Goal: Register for event/course

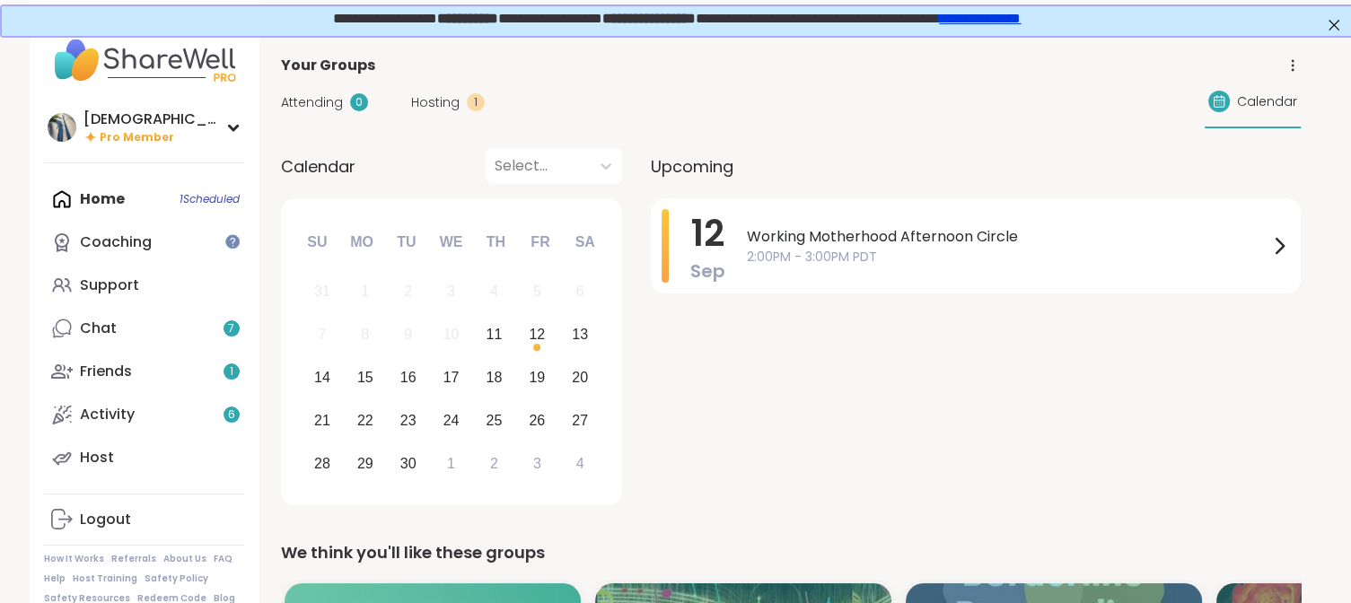
click at [1019, 22] on link "**********" at bounding box center [978, 16] width 82 height 13
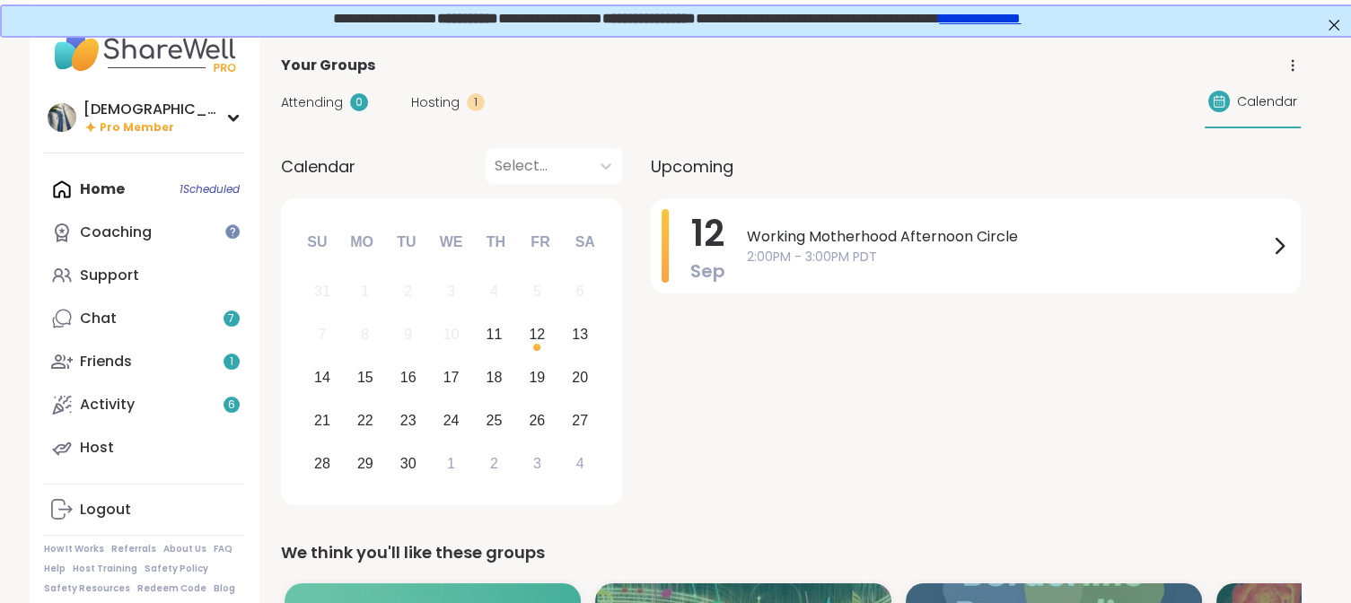
click at [99, 180] on div "Home 1 Scheduled Coaching Support Chat 7 Friends 1 Activity 6 Host" at bounding box center [144, 319] width 200 height 302
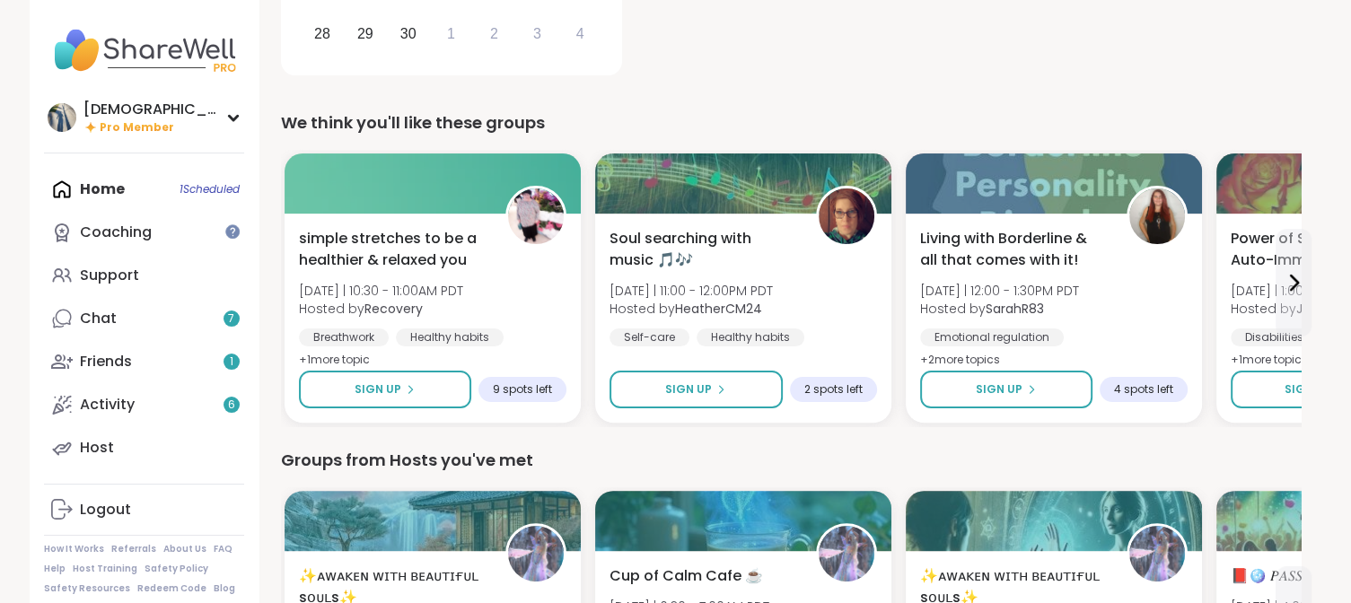
scroll to position [449, 0]
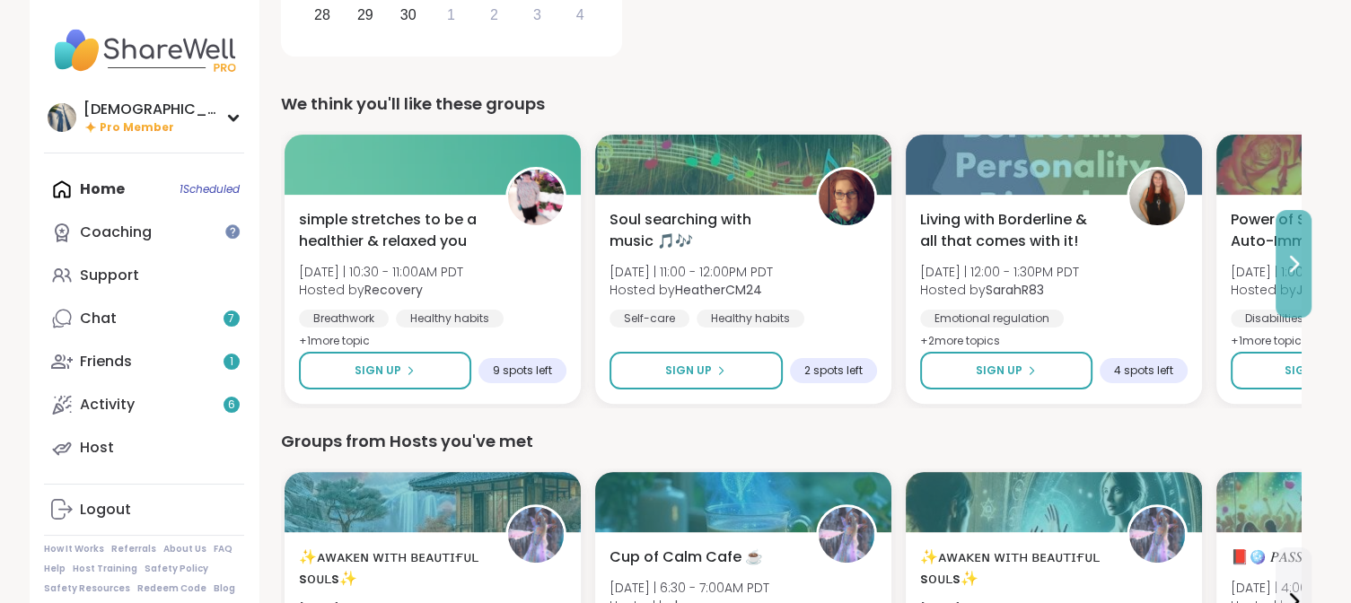
click at [1300, 277] on button at bounding box center [1293, 264] width 36 height 108
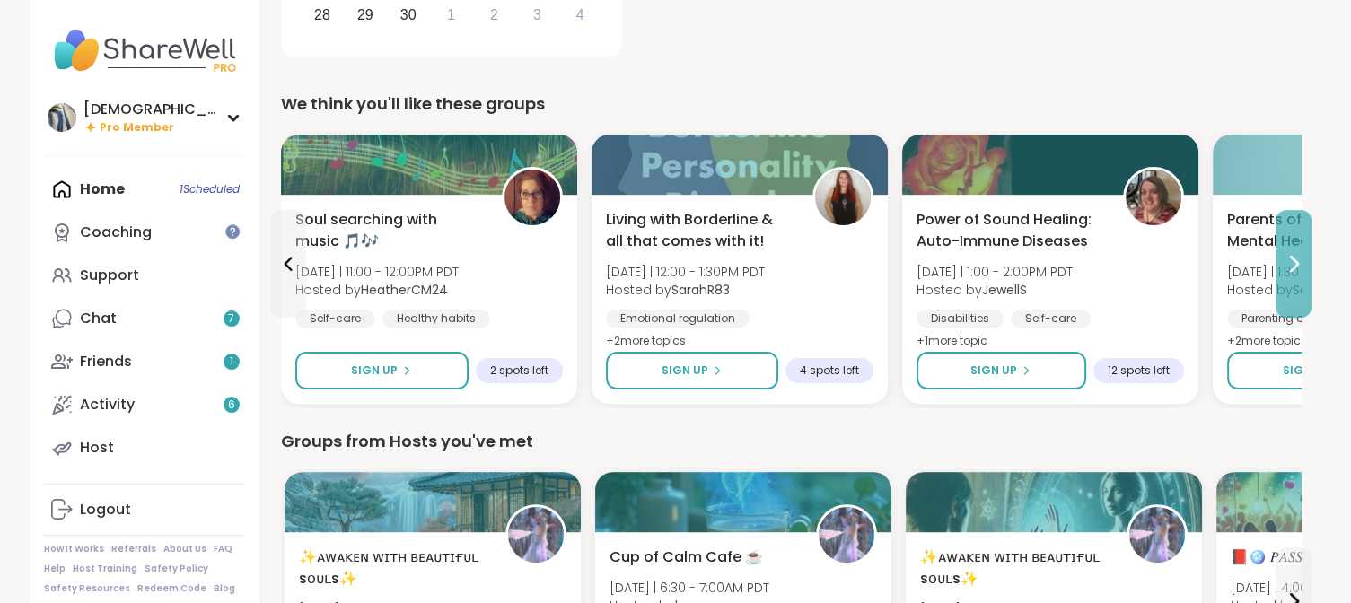
click at [1300, 277] on button at bounding box center [1293, 264] width 36 height 108
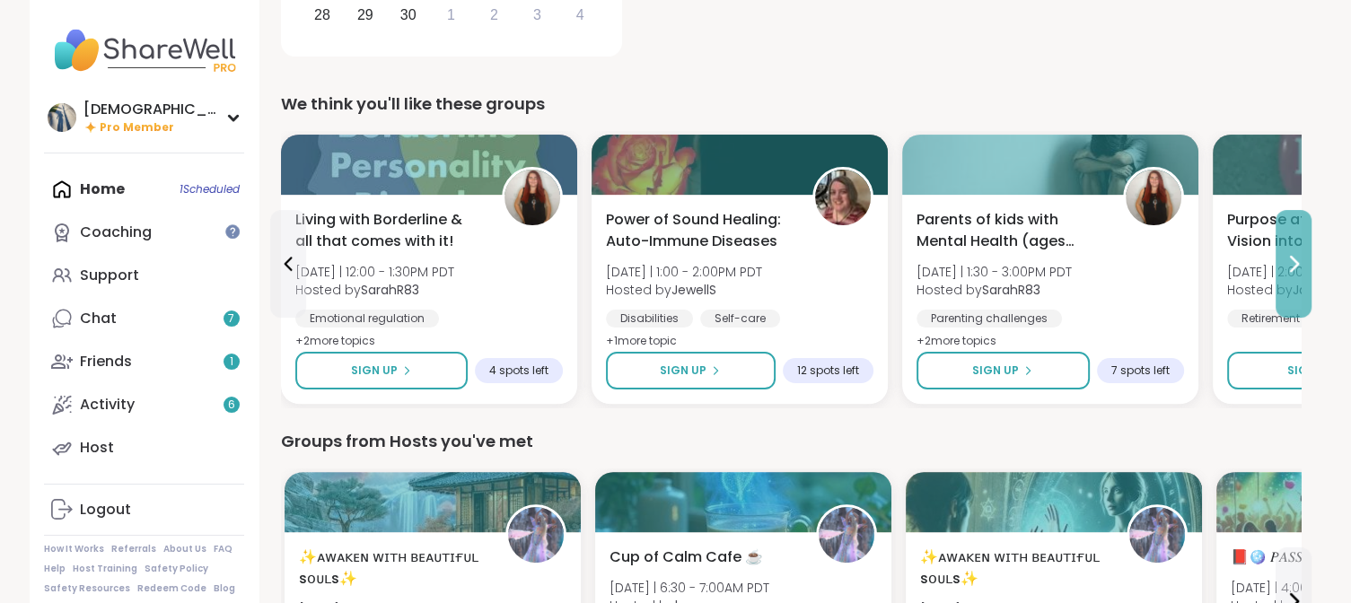
click at [1296, 279] on button at bounding box center [1293, 264] width 36 height 108
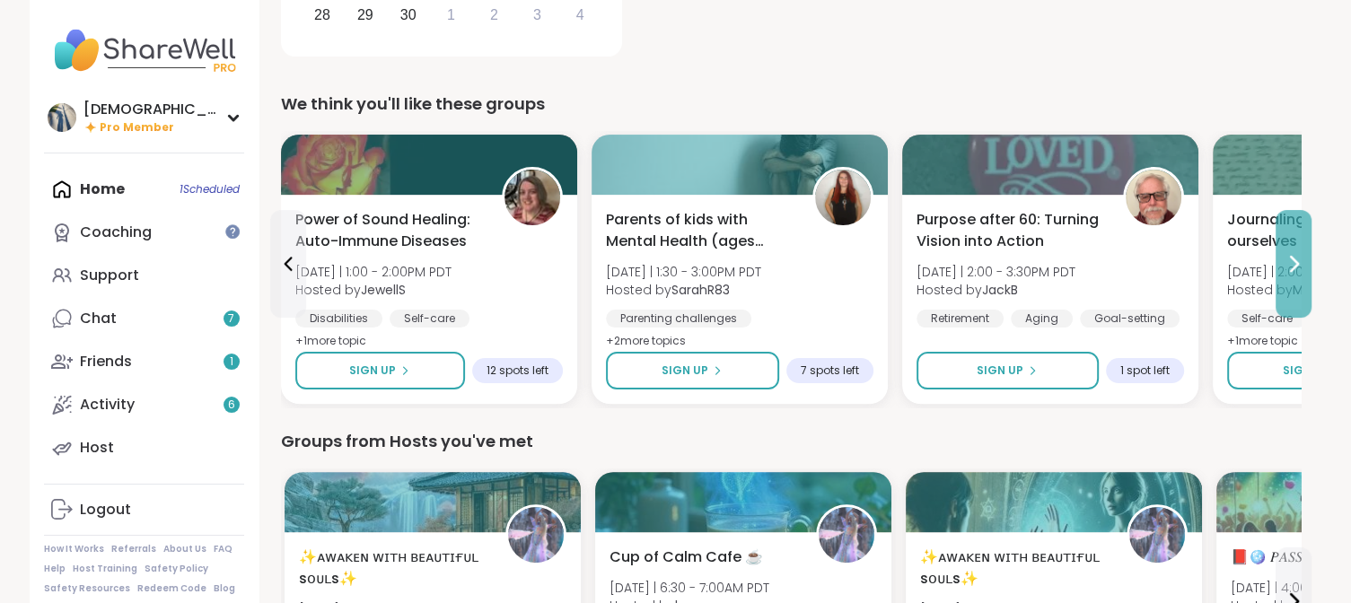
click at [1296, 279] on button at bounding box center [1293, 264] width 36 height 108
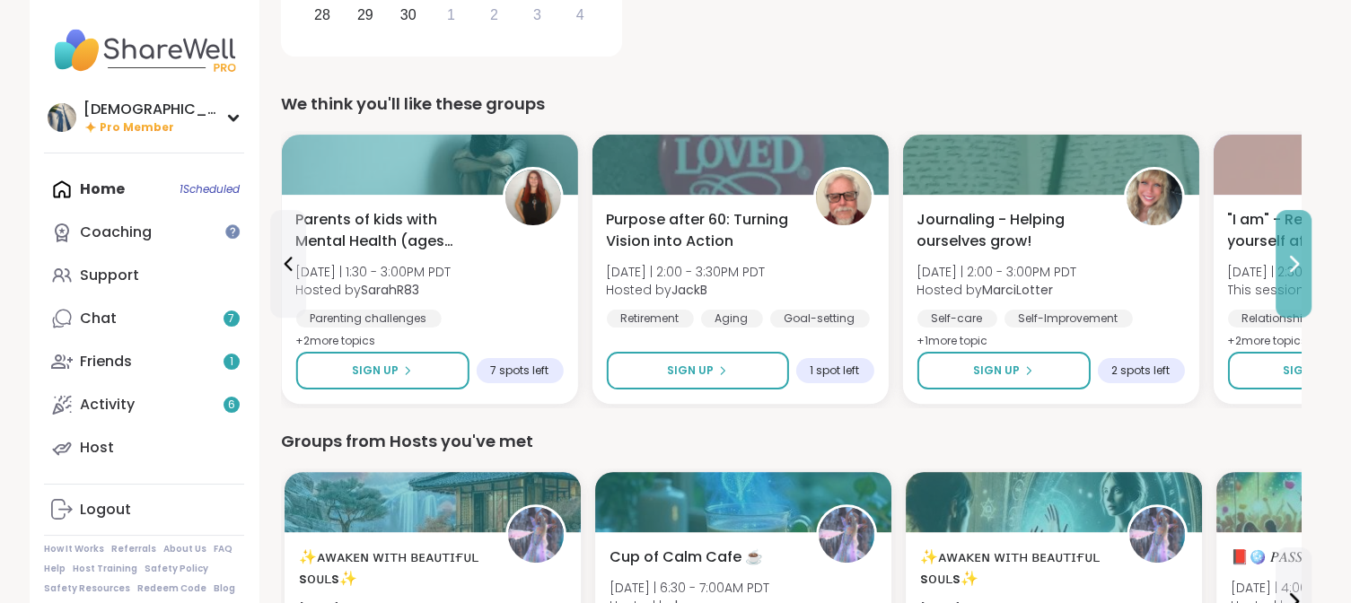
click at [1296, 279] on button at bounding box center [1293, 264] width 36 height 108
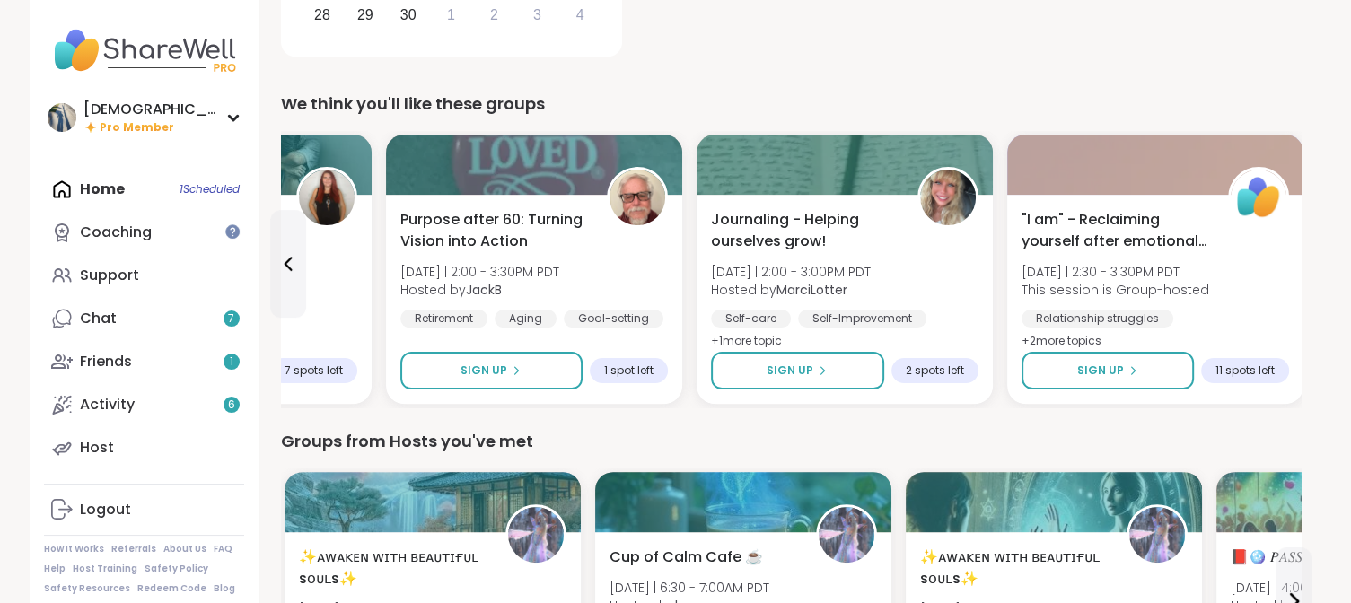
click at [1296, 279] on div ""I am" - Reclaiming yourself after emotional abuse [DATE] | 2:30 - 3:30PM PDT T…" at bounding box center [1155, 299] width 296 height 209
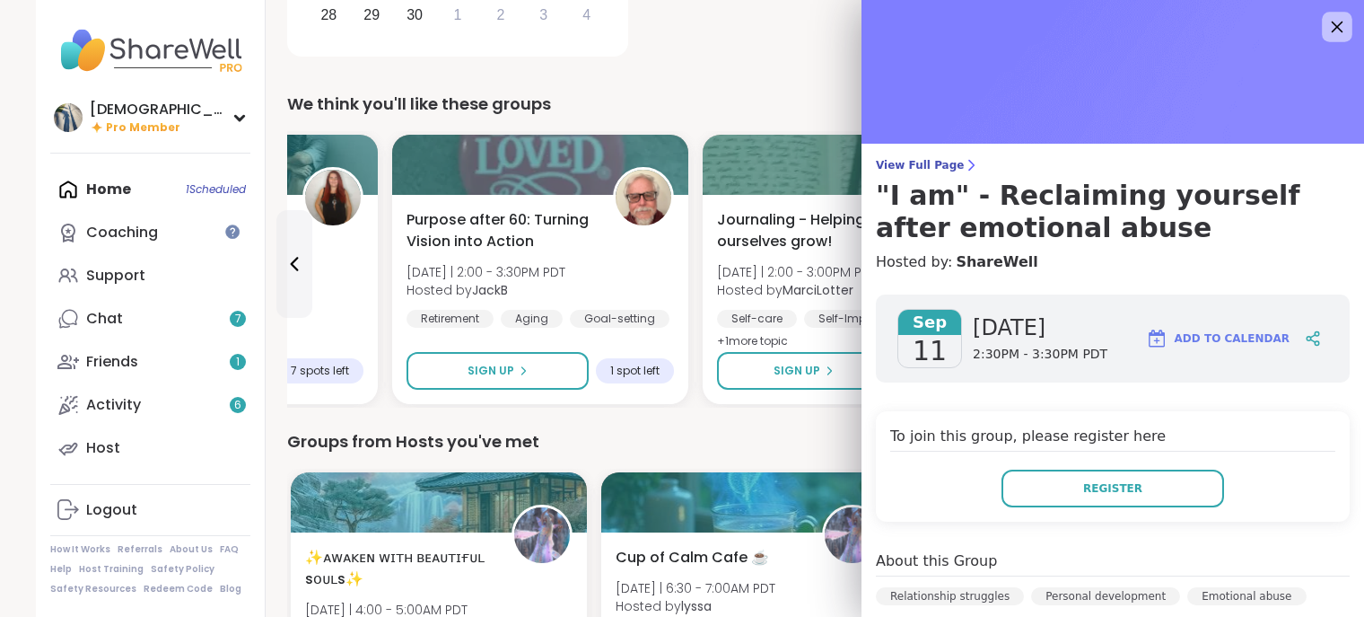
click at [1332, 25] on icon at bounding box center [1338, 28] width 12 height 12
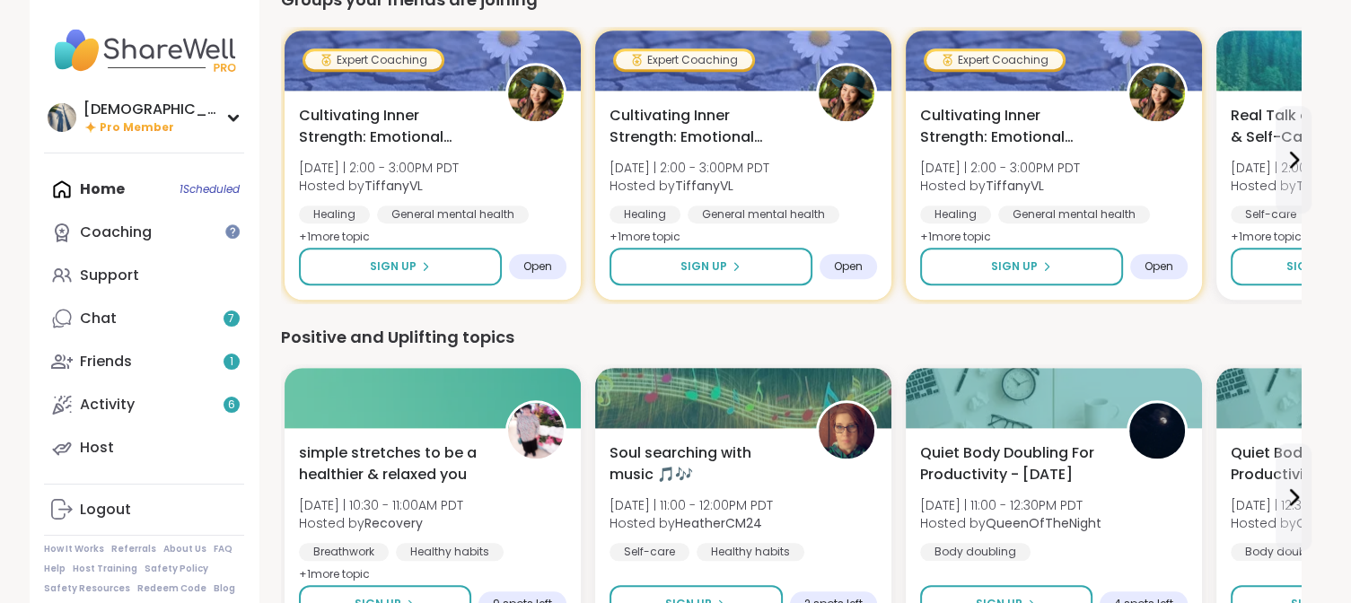
scroll to position [1974, 0]
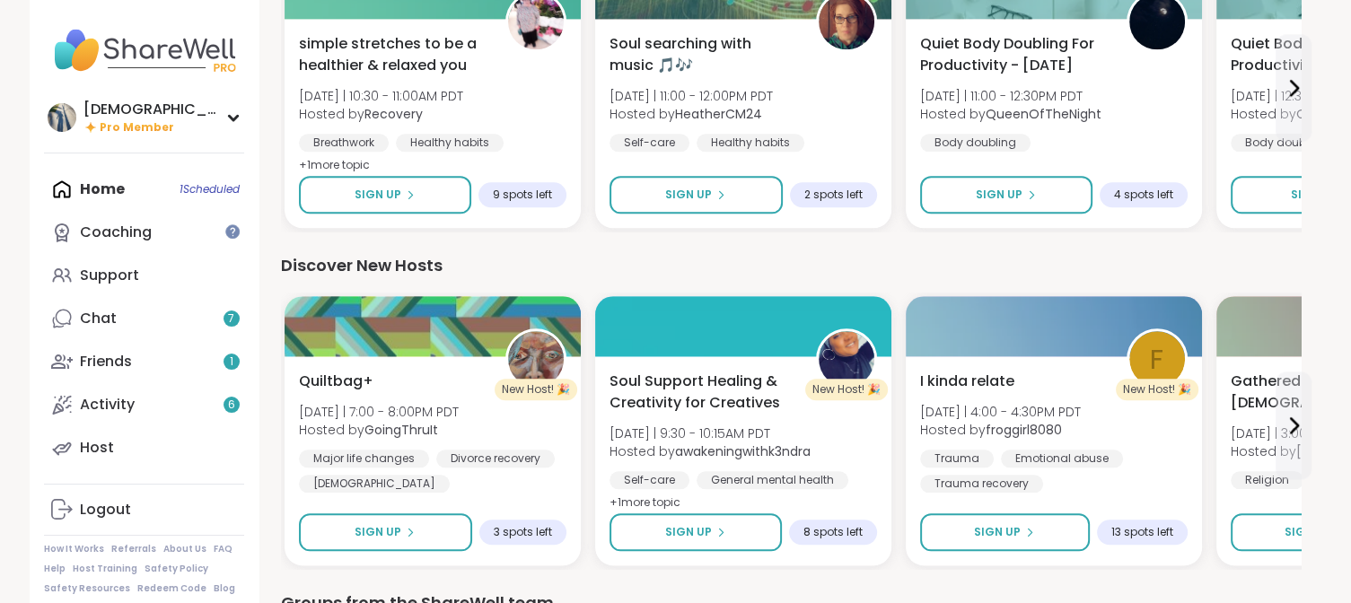
click at [120, 191] on div "Home 1 Scheduled Coaching Support Chat 7 Friends 1 Activity 6 Host" at bounding box center [144, 319] width 200 height 302
click at [127, 219] on link "Coaching" at bounding box center [144, 232] width 200 height 43
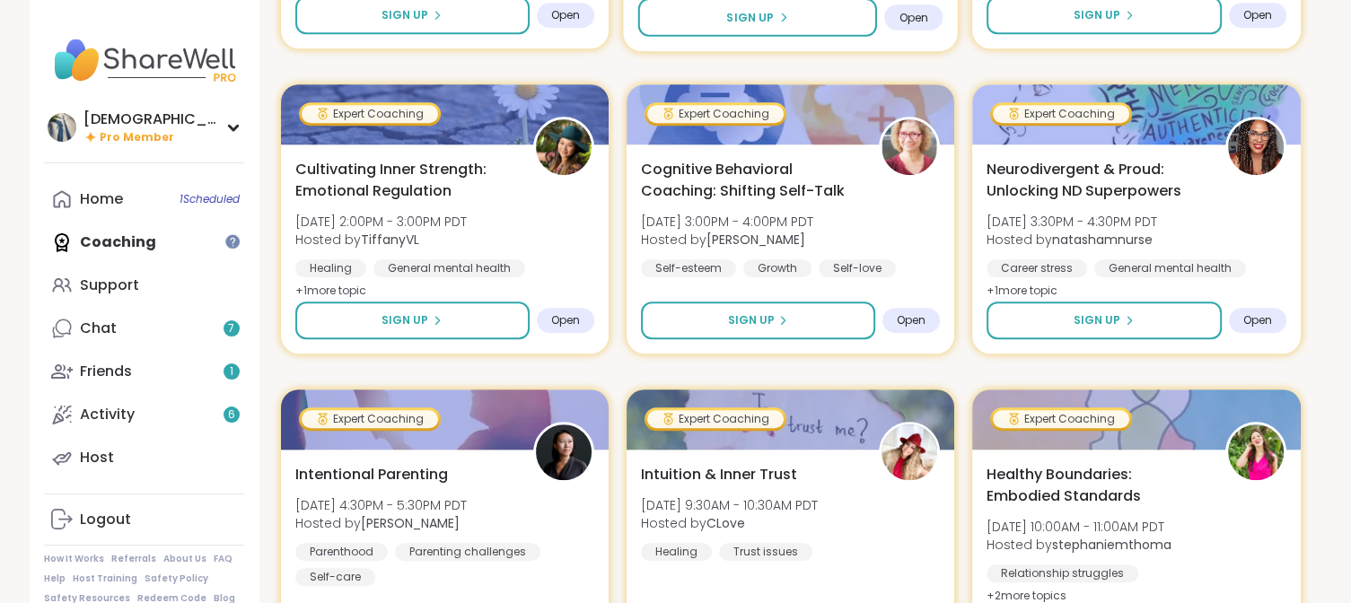
scroll to position [1346, 0]
